Goal: Participate in discussion

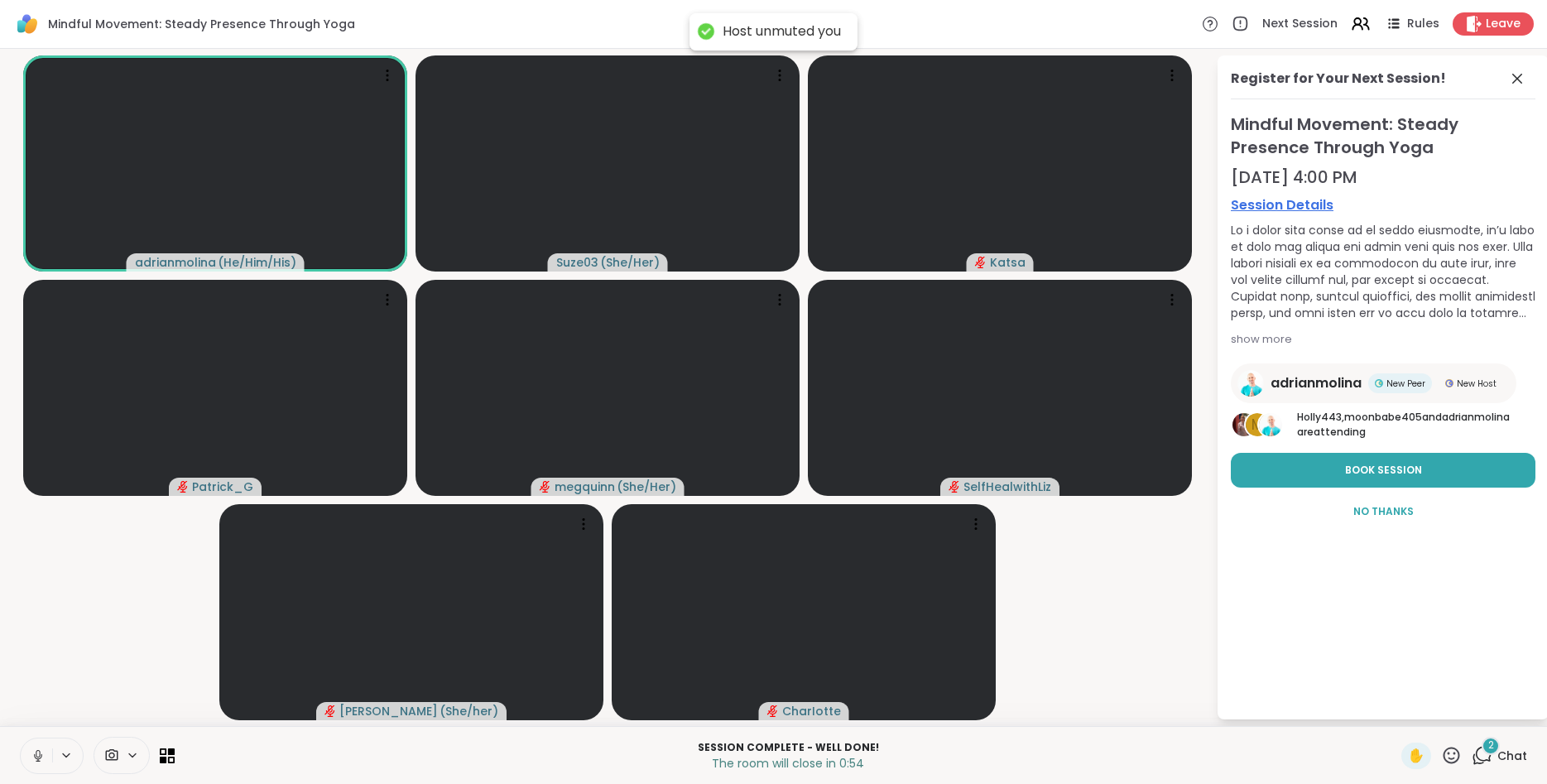
click at [42, 752] on icon at bounding box center [38, 756] width 15 height 15
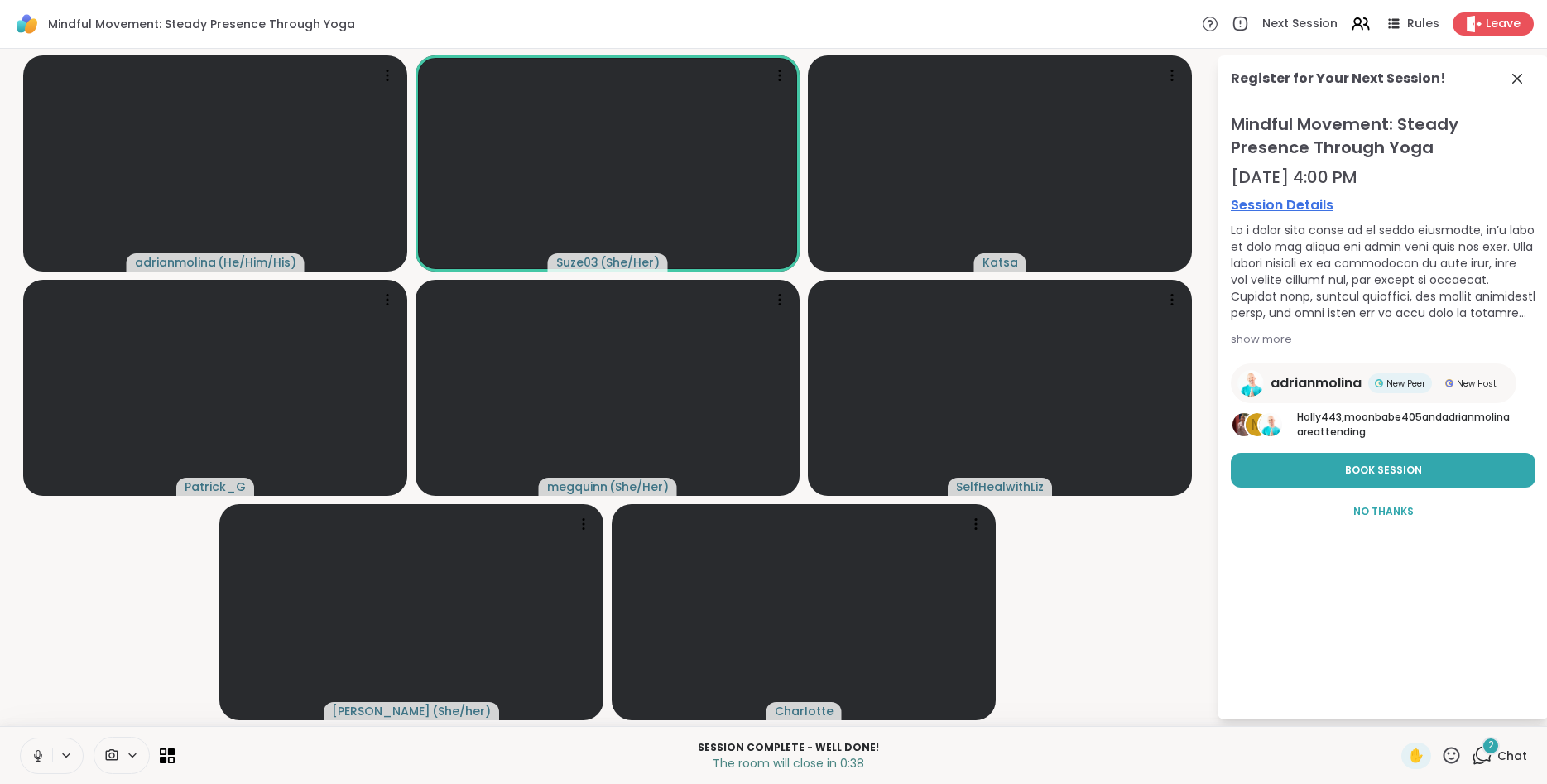
click at [42, 752] on icon at bounding box center [38, 756] width 15 height 15
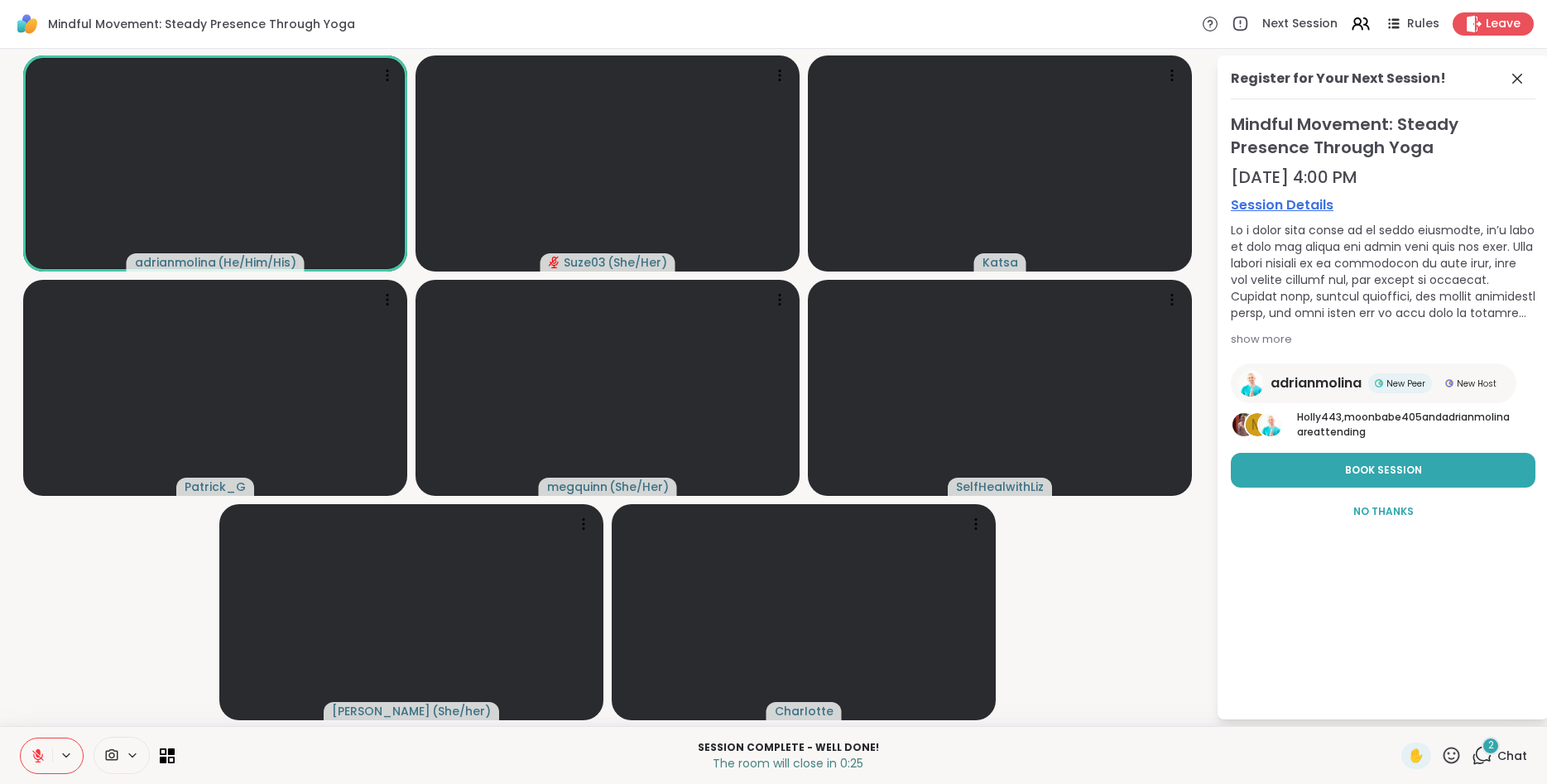
click at [1455, 757] on icon at bounding box center [1451, 755] width 21 height 21
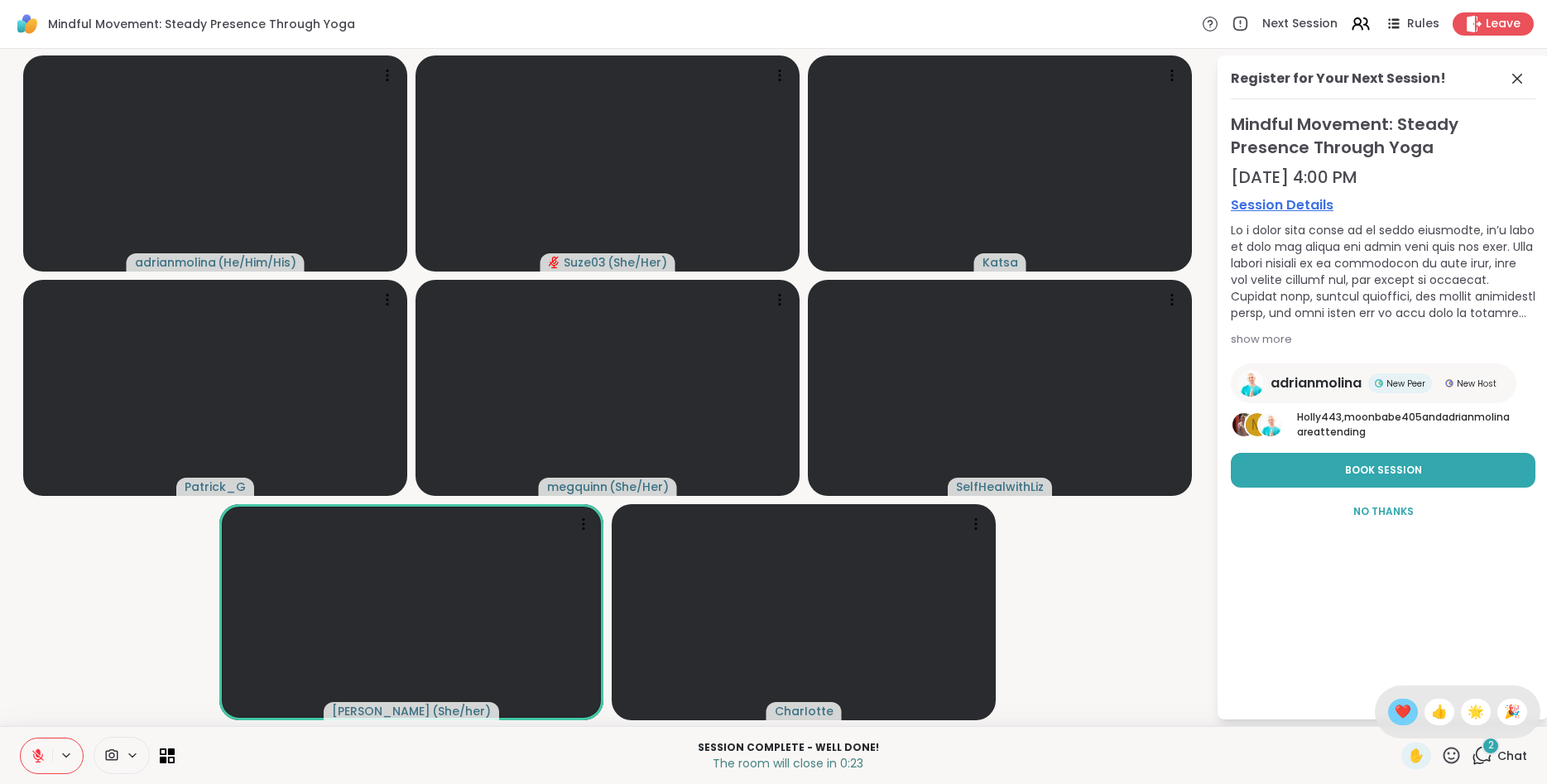
click at [1395, 711] on span "❤️" at bounding box center [1403, 712] width 17 height 20
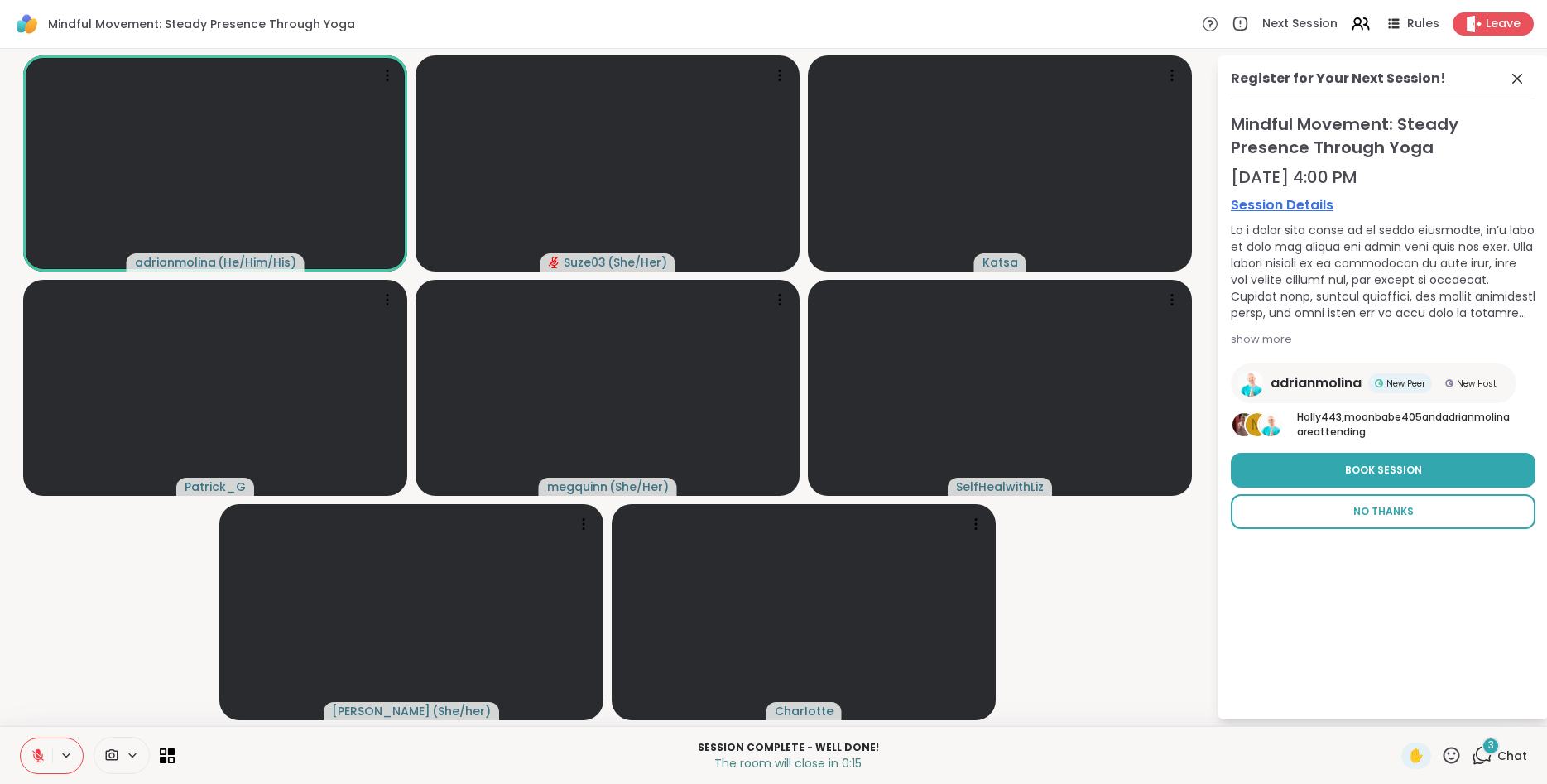
click at [1374, 516] on span "No Thanks" at bounding box center [1383, 512] width 61 height 15
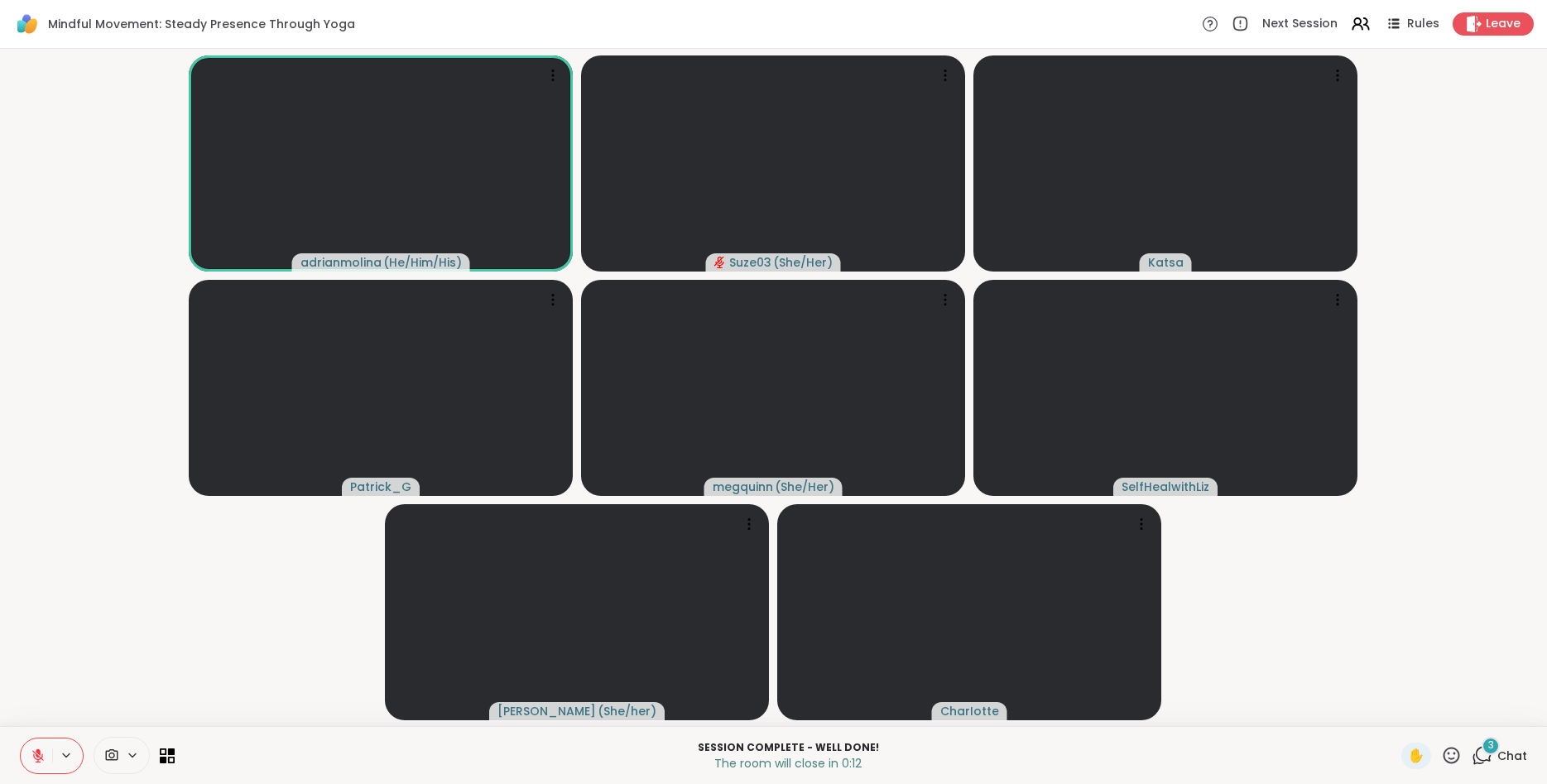
click at [1446, 755] on icon at bounding box center [1452, 755] width 17 height 17
click at [1395, 712] on span "❤️" at bounding box center [1403, 712] width 17 height 20
click at [1449, 752] on icon at bounding box center [1452, 755] width 17 height 17
click at [1395, 718] on span "❤️" at bounding box center [1403, 712] width 17 height 20
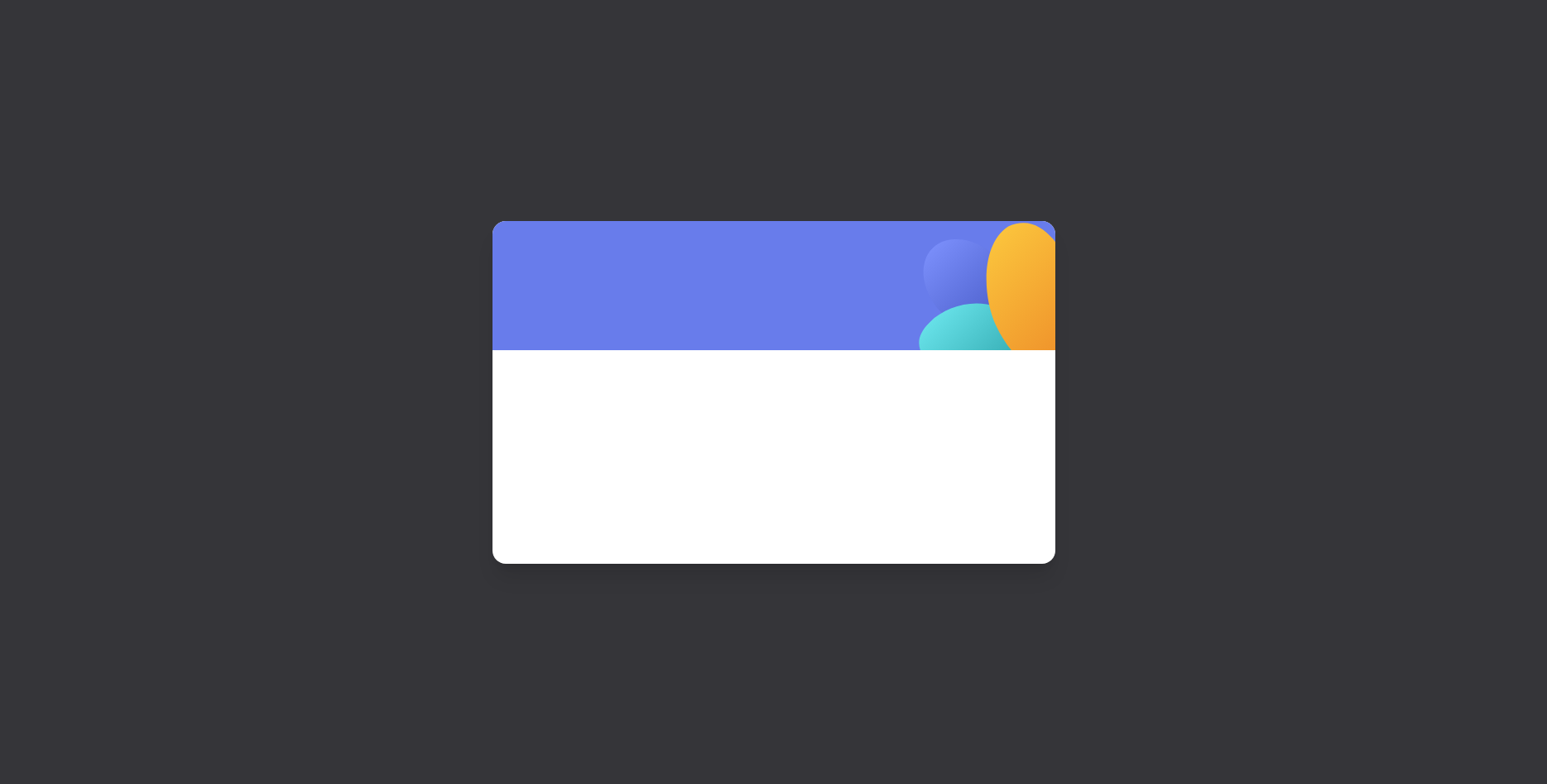
click at [1494, 27] on div at bounding box center [774, 392] width 1547 height 784
